Goal: Information Seeking & Learning: Learn about a topic

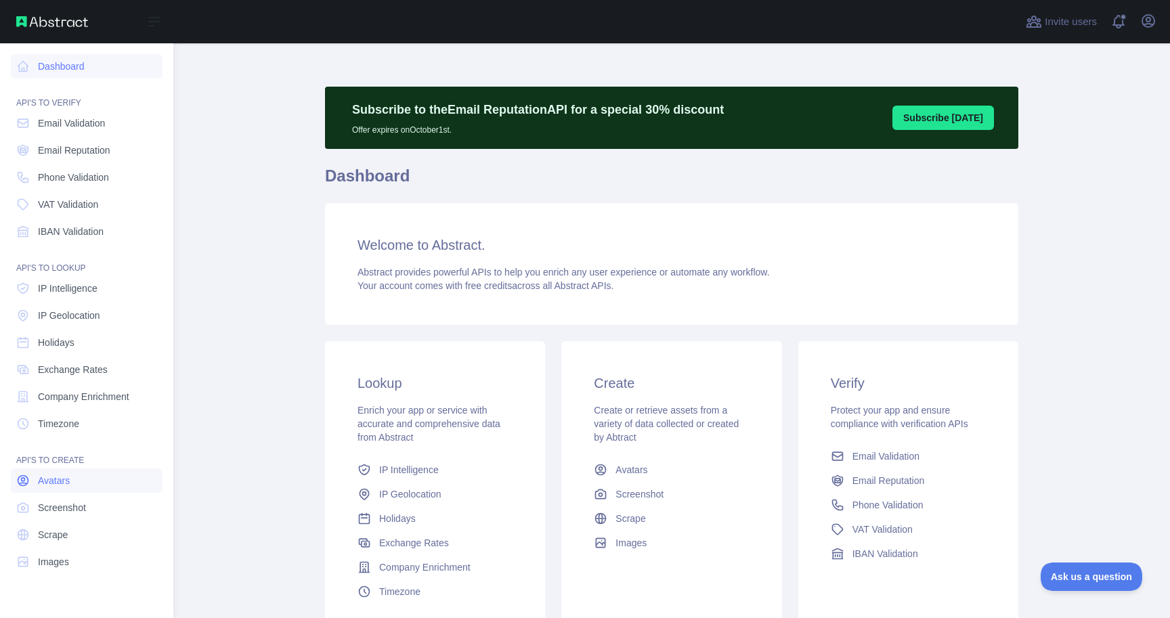
click at [61, 474] on span "Avatars" at bounding box center [54, 481] width 32 height 14
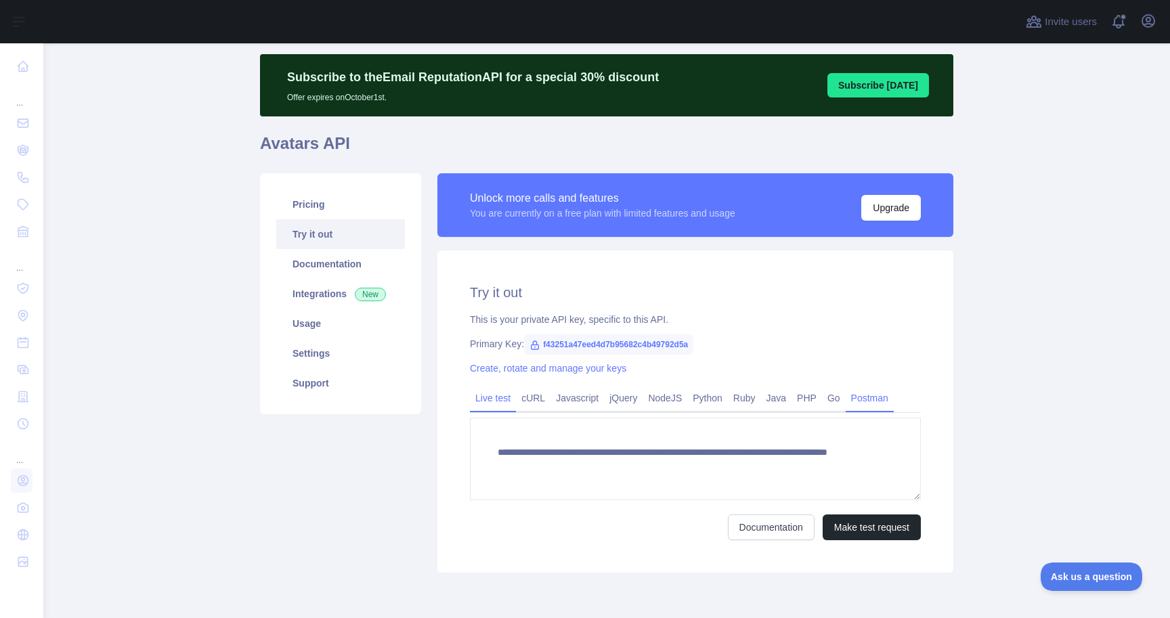
scroll to position [87, 0]
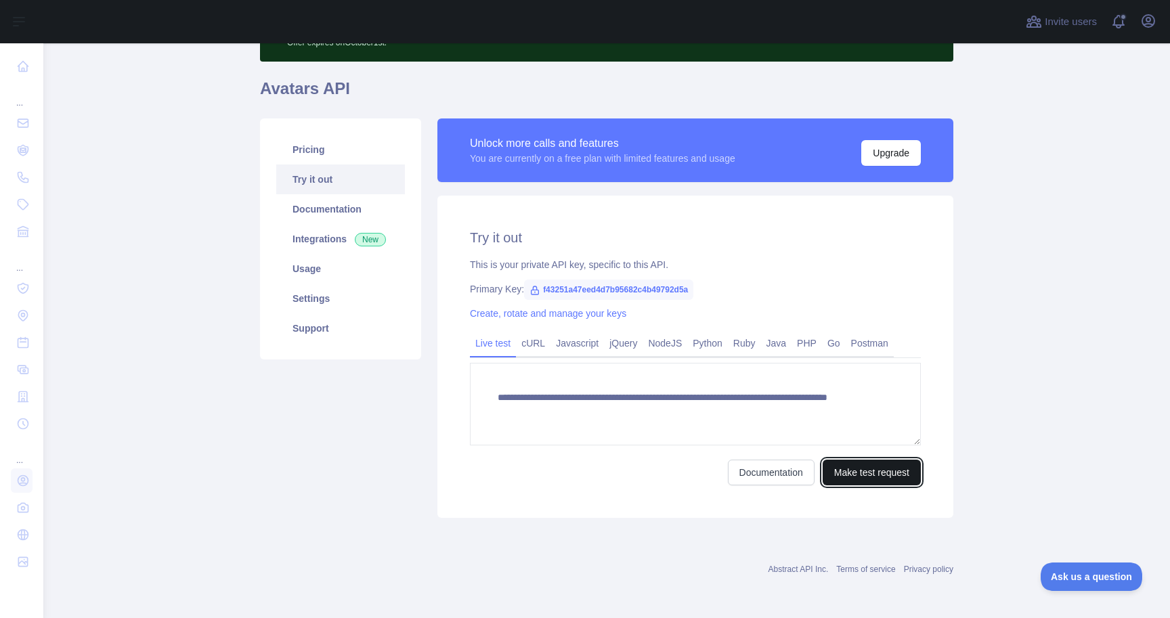
click at [869, 469] on button "Make test request" at bounding box center [872, 473] width 98 height 26
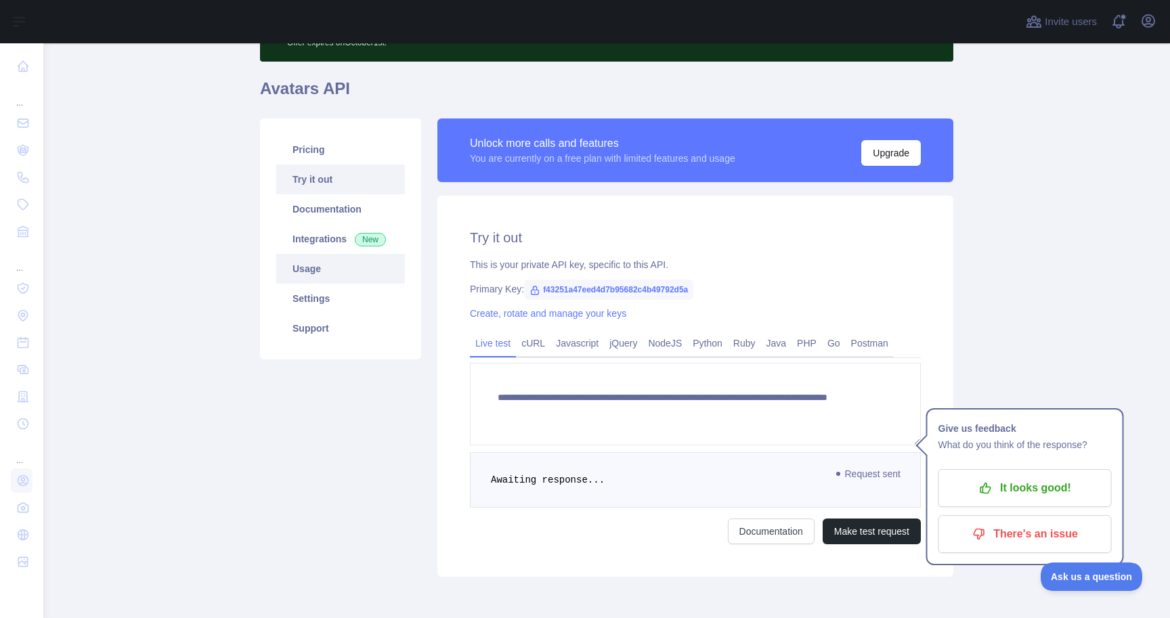
click at [312, 269] on link "Usage" at bounding box center [340, 269] width 129 height 30
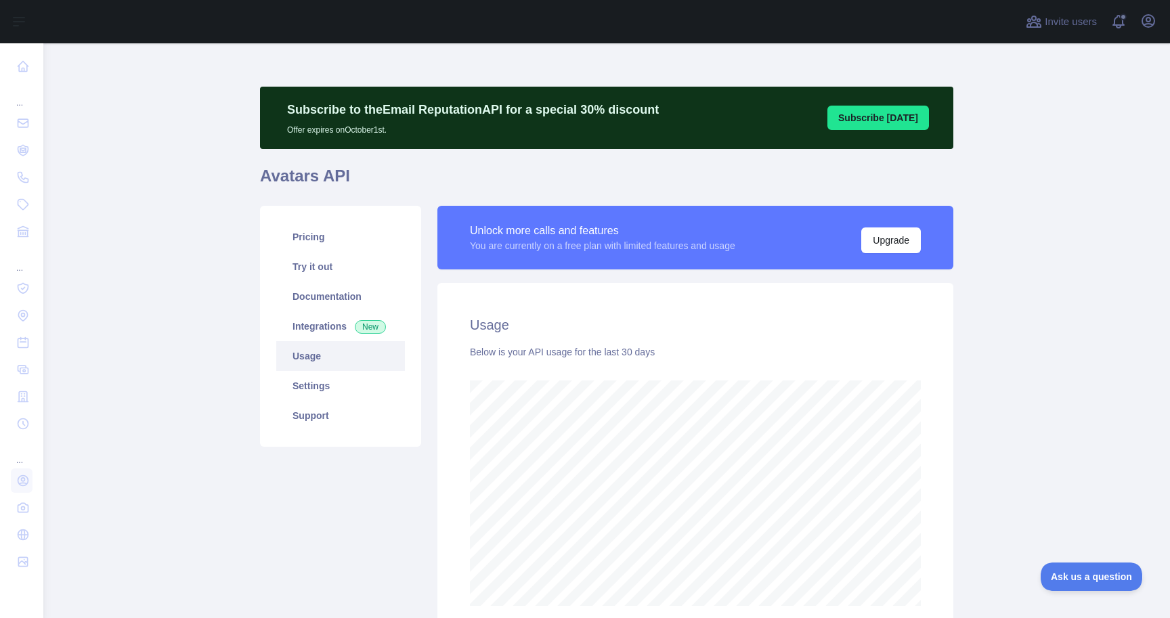
scroll to position [575, 1117]
click at [309, 242] on link "Pricing" at bounding box center [340, 237] width 129 height 30
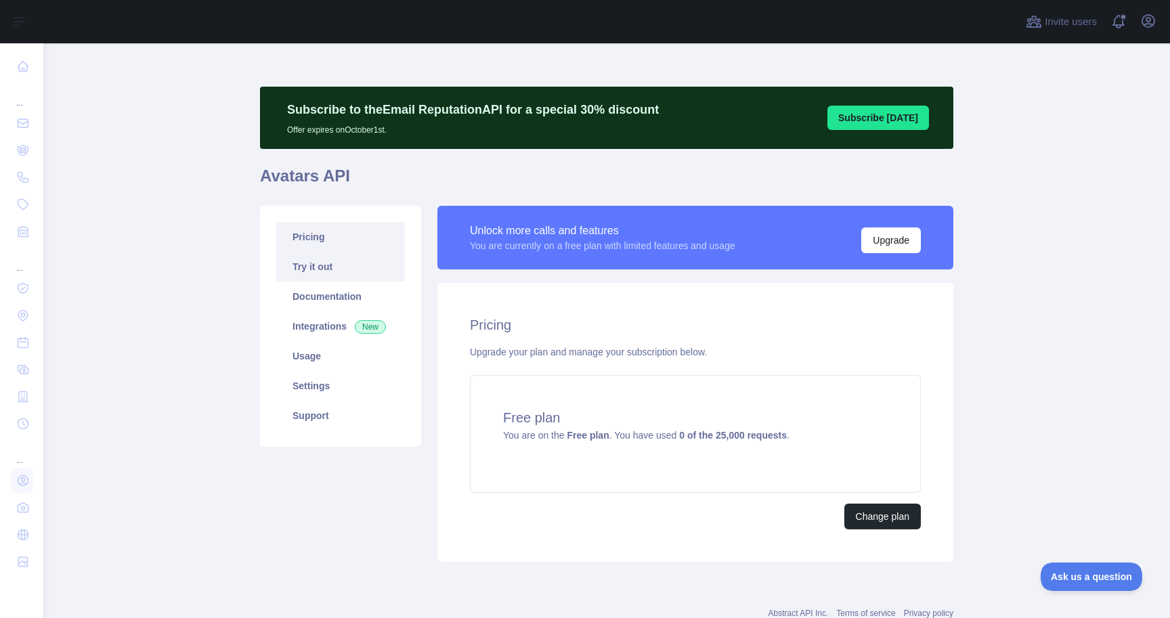
click at [323, 268] on link "Try it out" at bounding box center [340, 267] width 129 height 30
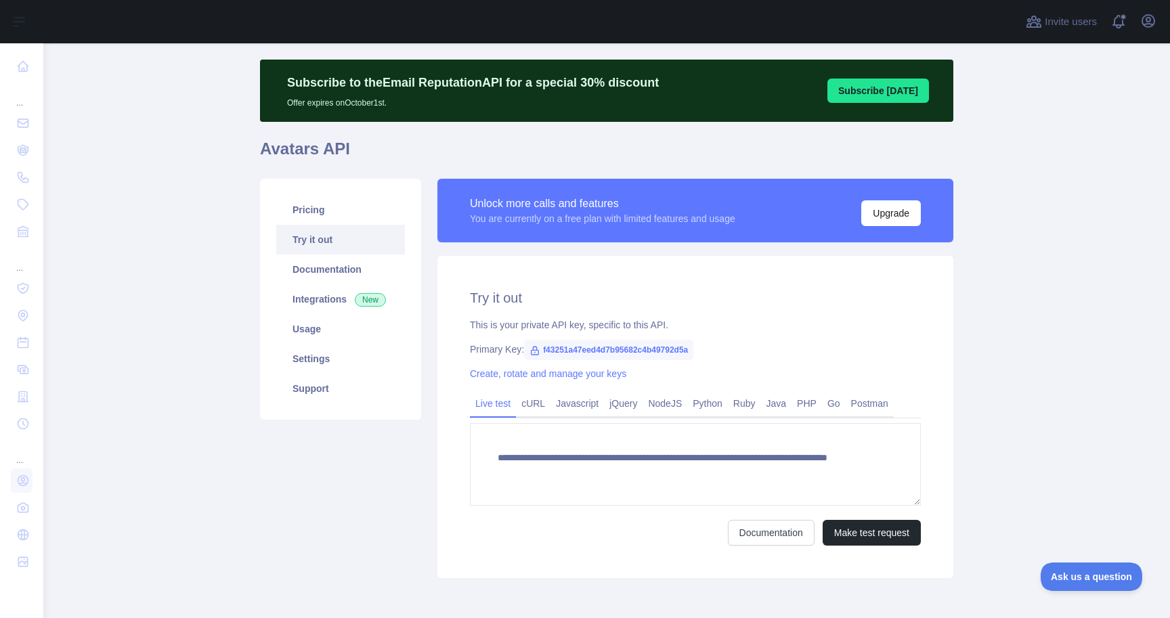
scroll to position [30, 0]
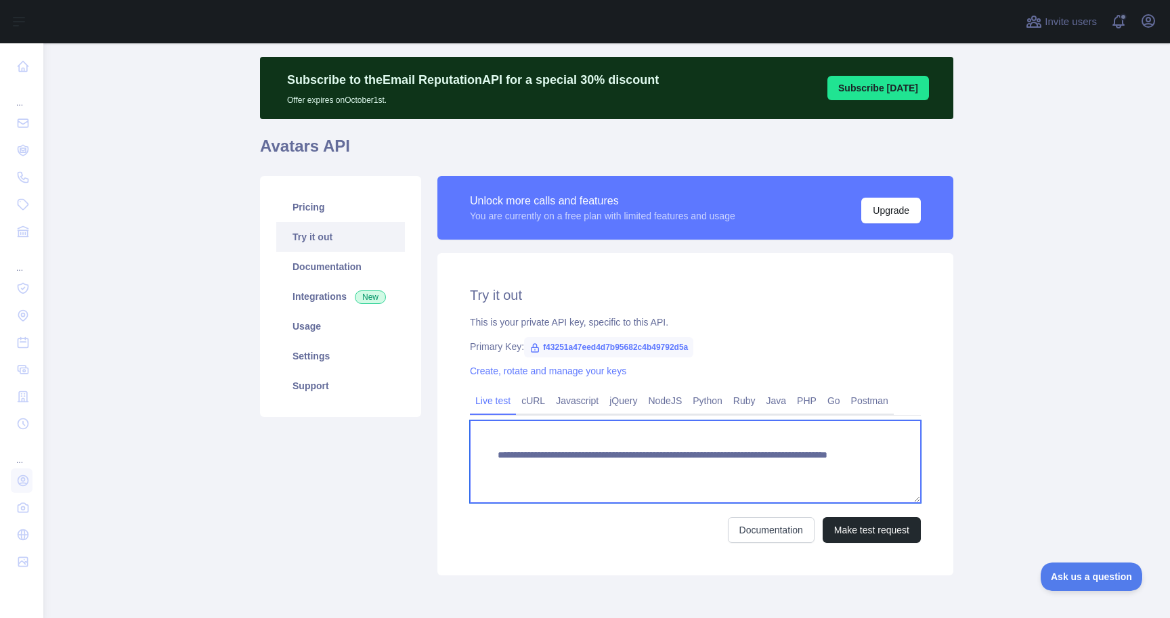
click at [700, 471] on textarea "**********" at bounding box center [695, 462] width 451 height 83
click at [641, 470] on textarea "**********" at bounding box center [695, 462] width 451 height 83
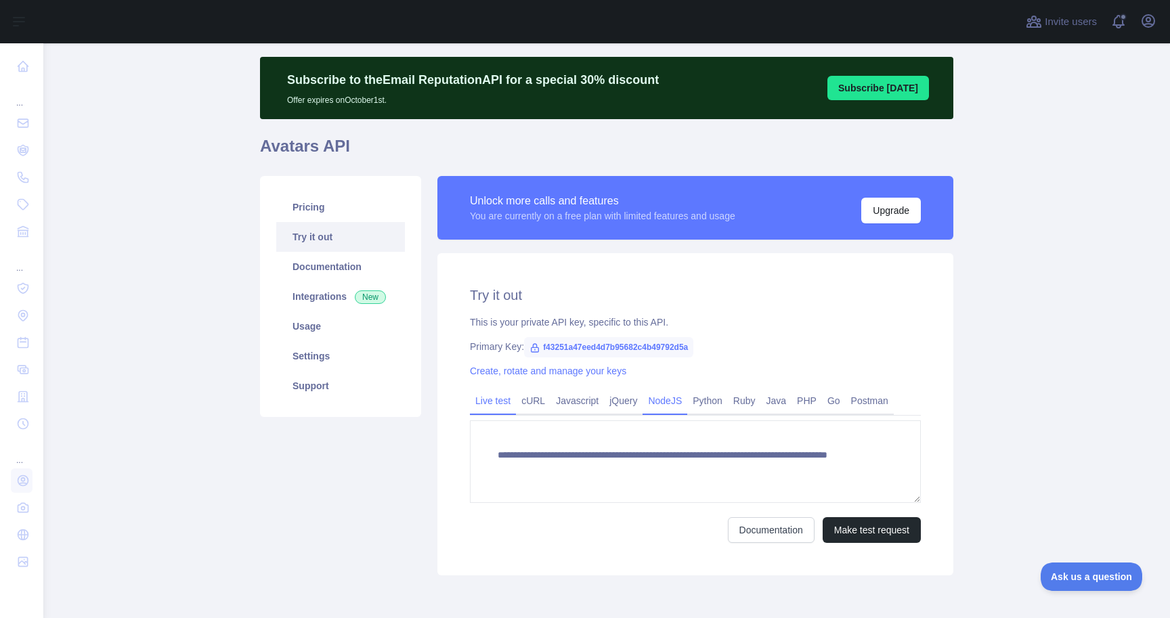
click at [650, 400] on link "NodeJS" at bounding box center [665, 401] width 45 height 22
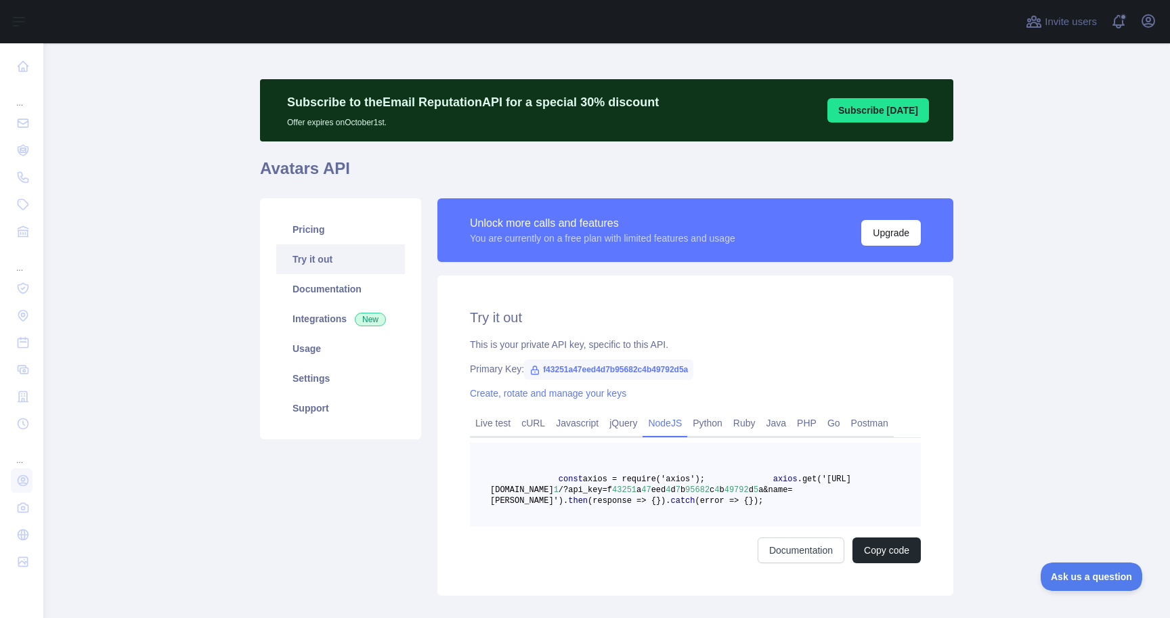
scroll to position [0, 0]
